Goal: Transaction & Acquisition: Purchase product/service

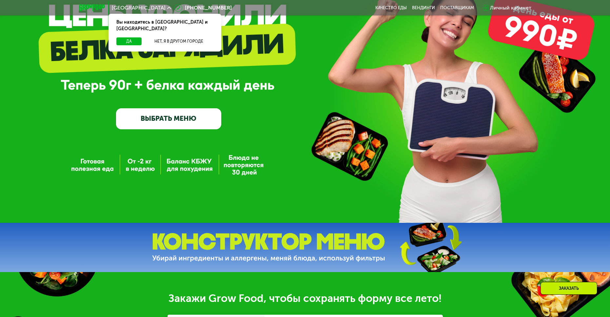
click at [201, 125] on link "ВЫБРАТЬ МЕНЮ" at bounding box center [169, 118] width 106 height 21
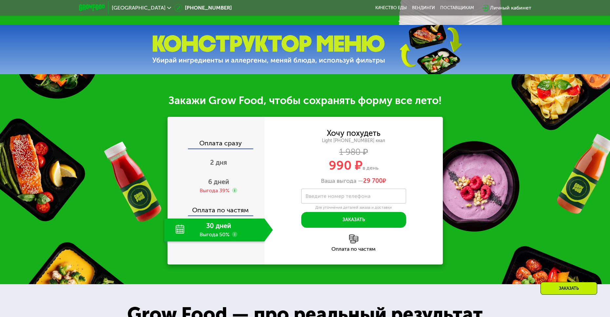
scroll to position [295, 0]
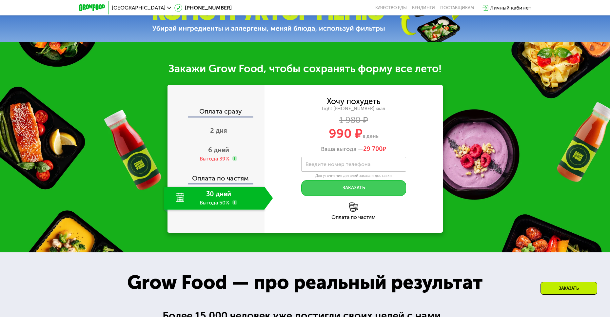
click at [343, 188] on button "Заказать" at bounding box center [353, 188] width 105 height 16
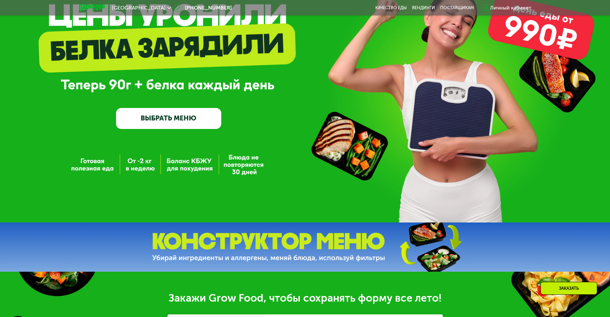
scroll to position [66, 0]
click at [93, 4] on div at bounding box center [92, 7] width 33 height 13
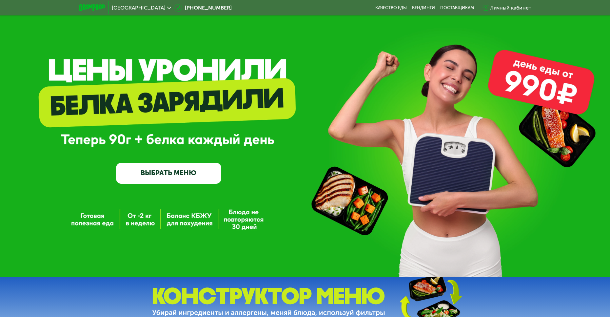
scroll to position [0, 0]
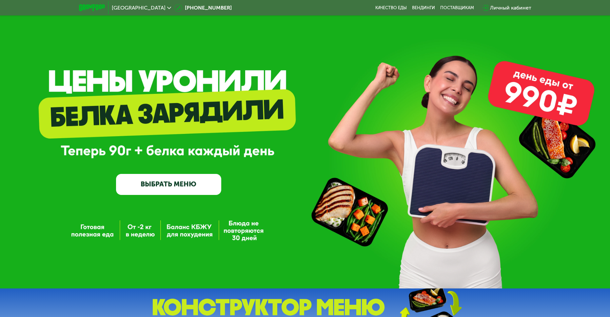
click at [183, 192] on link "ВЫБРАТЬ МЕНЮ" at bounding box center [169, 184] width 106 height 21
click at [187, 183] on link "ВЫБРАТЬ МЕНЮ" at bounding box center [169, 184] width 106 height 21
click at [391, 7] on link "Качество еды" at bounding box center [390, 7] width 31 height 5
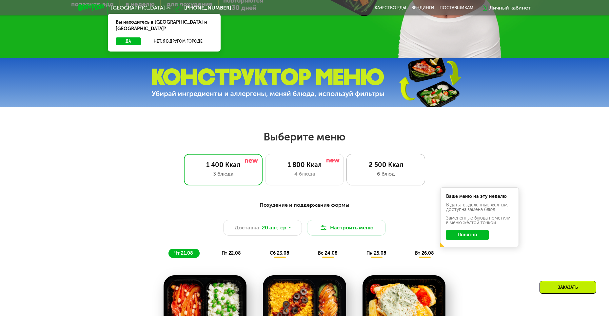
click at [379, 168] on div "2 500 Ккал" at bounding box center [385, 165] width 65 height 8
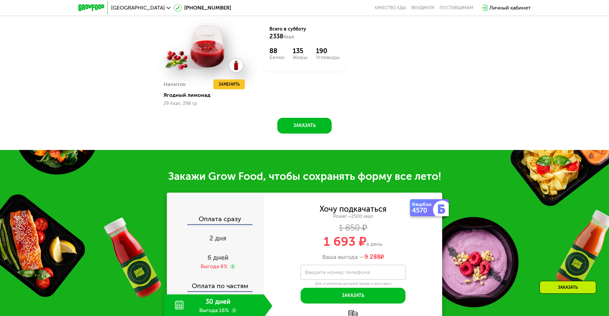
scroll to position [655, 0]
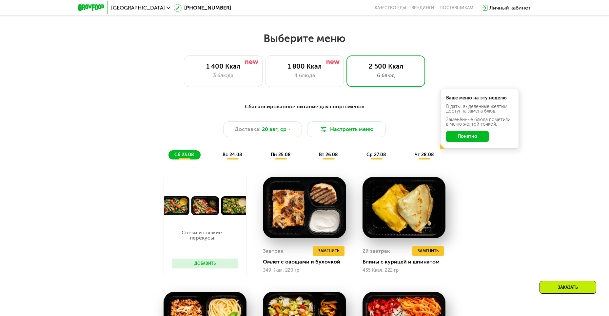
click at [230, 156] on span "вс 24.08" at bounding box center [232, 155] width 20 height 6
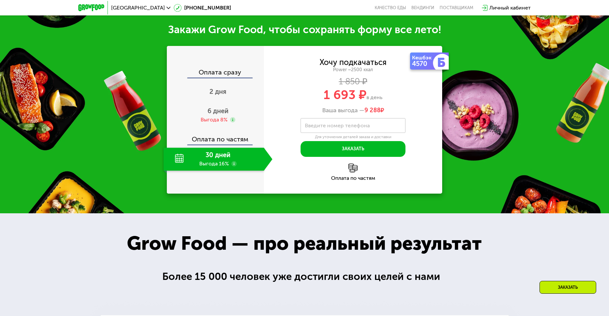
scroll to position [688, 0]
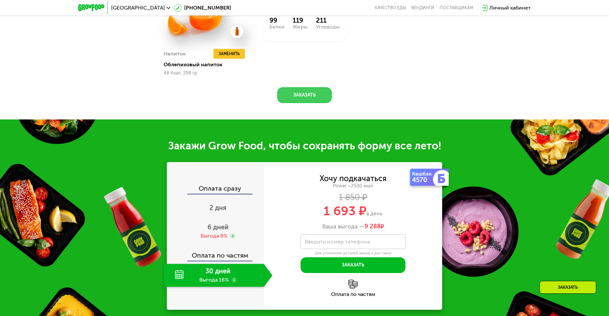
click at [302, 103] on button "Заказать" at bounding box center [304, 95] width 54 height 16
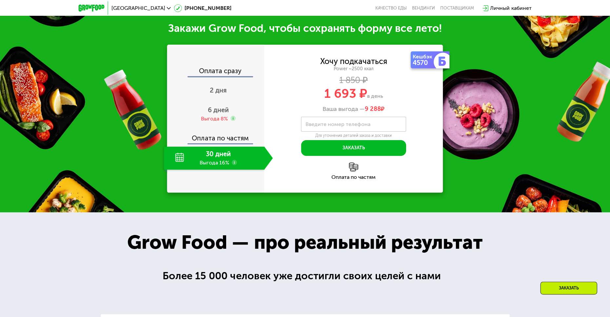
scroll to position [866, 0]
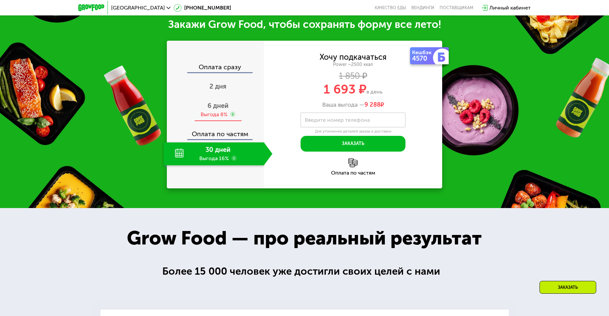
click at [220, 114] on div "Выгода 8%" at bounding box center [214, 114] width 27 height 7
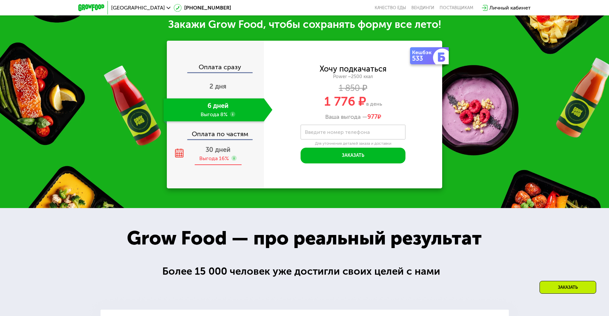
click at [221, 162] on div "Выгода 16%" at bounding box center [213, 158] width 29 height 7
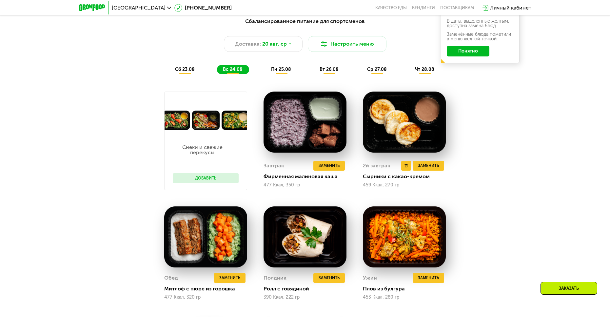
scroll to position [408, 0]
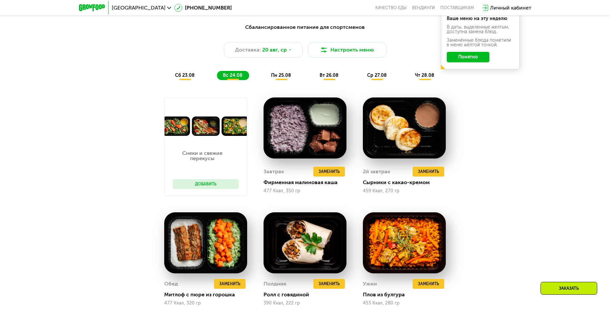
click at [474, 54] on button "Понятно" at bounding box center [468, 57] width 43 height 10
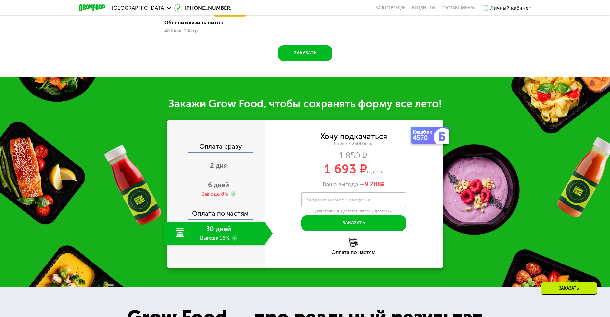
scroll to position [801, 0]
